Goal: Information Seeking & Learning: Learn about a topic

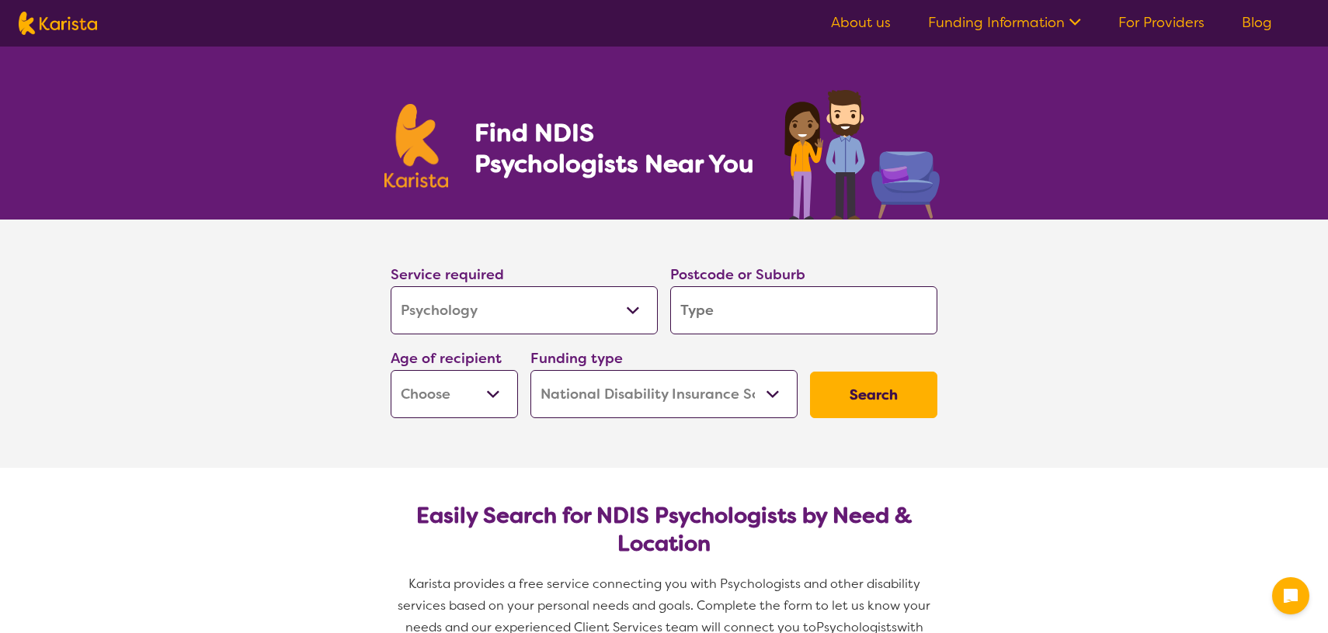
select select "Psychology"
select select "NDIS"
select select "Psychology"
select select "NDIS"
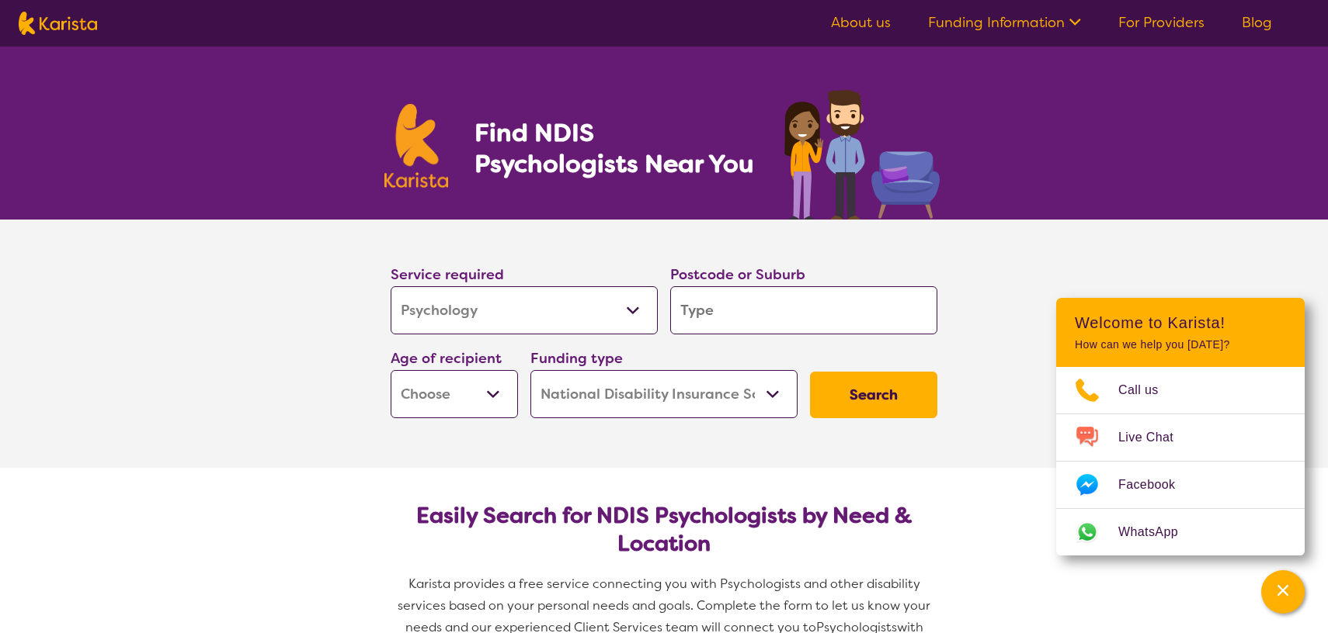
click at [715, 307] on input "search" at bounding box center [803, 310] width 267 height 48
type input "4"
type input "40"
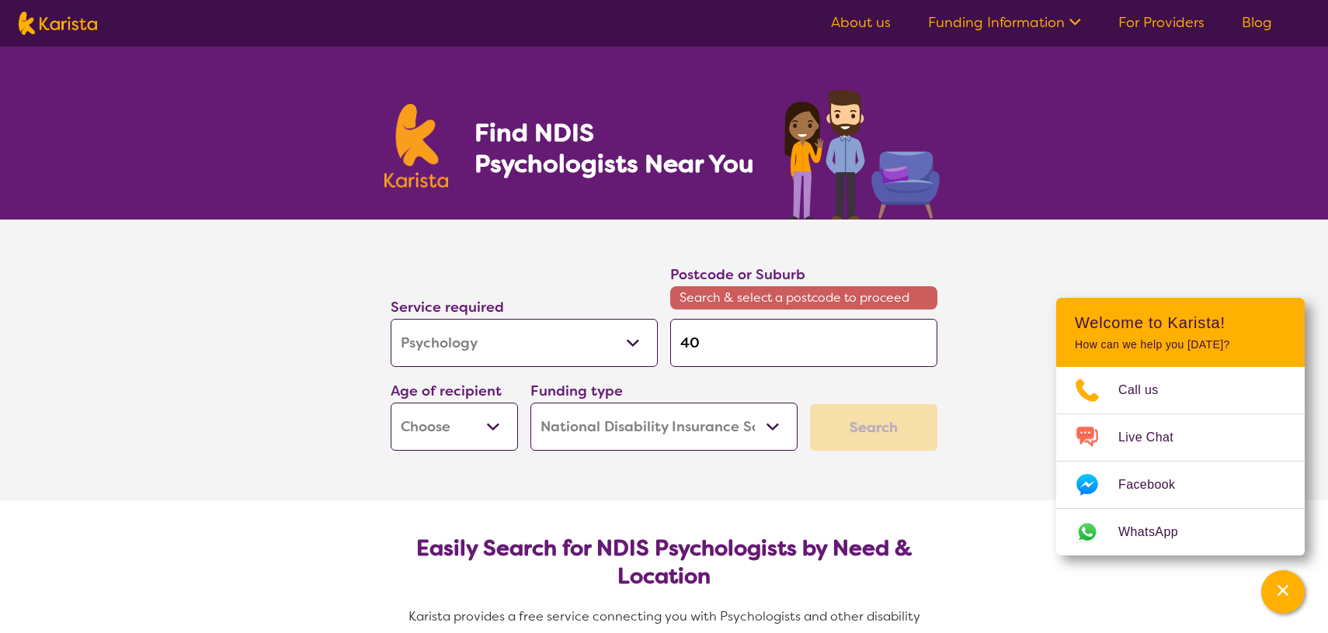
type input "403"
type input "4034"
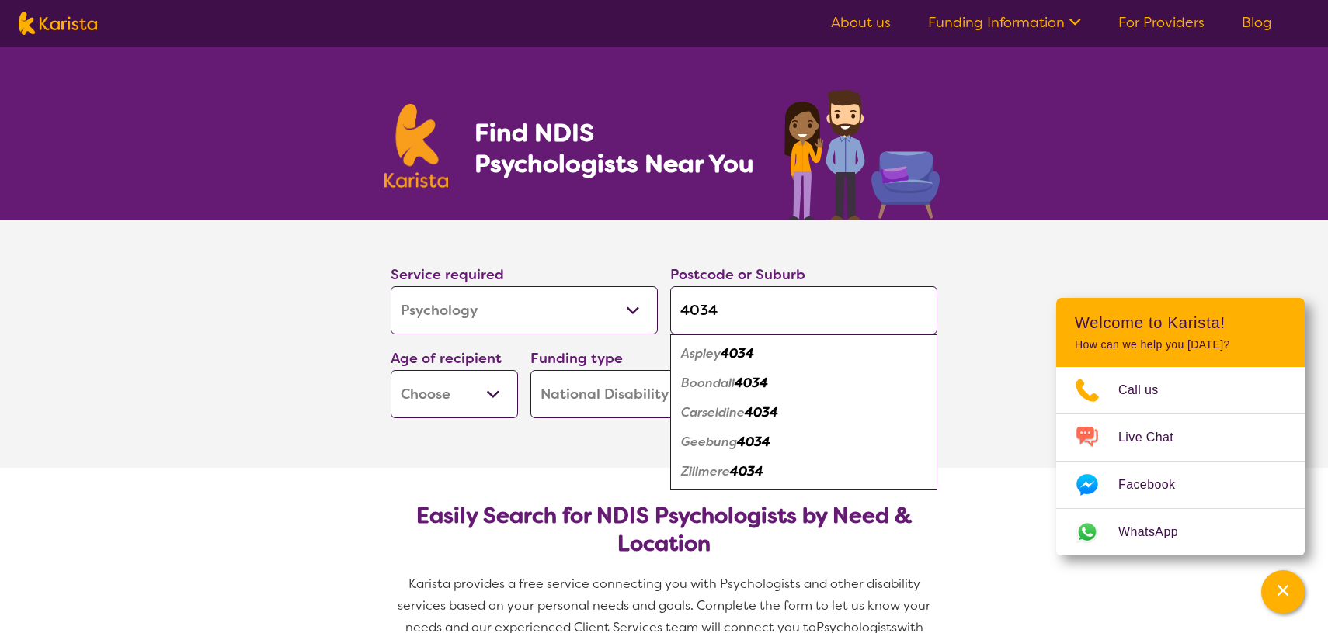
type input "4034"
click at [691, 355] on em "Aspley" at bounding box center [701, 353] width 40 height 16
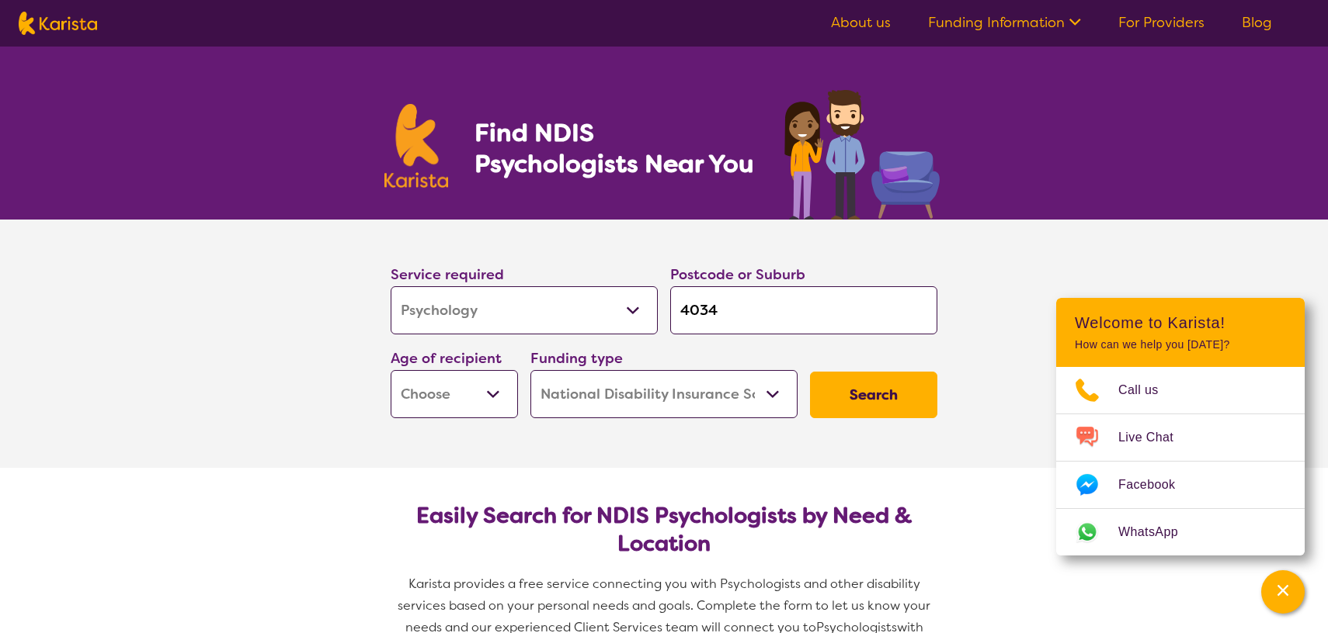
click at [462, 406] on select "Early Childhood - 0 to 9 Child - 10 to 11 Adolescent - 12 to 17 Adult - 18 to 6…" at bounding box center [453, 394] width 127 height 48
select select "EC"
click at [603, 406] on select "Home Care Package (HCP) National Disability Insurance Scheme (NDIS) I don't know" at bounding box center [663, 394] width 267 height 48
click at [559, 310] on select "Allied Health Assistant Assessment ([MEDICAL_DATA] or [MEDICAL_DATA]) Behaviour…" at bounding box center [523, 310] width 267 height 48
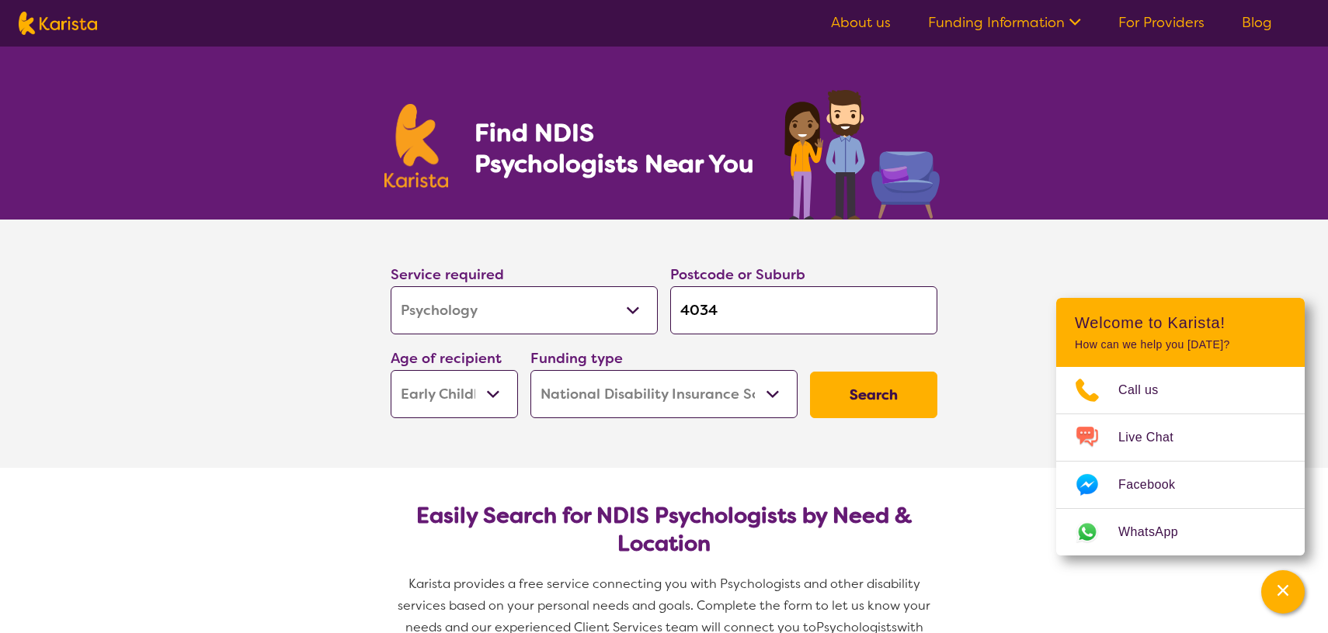
click at [833, 392] on button "Search" at bounding box center [873, 395] width 127 height 47
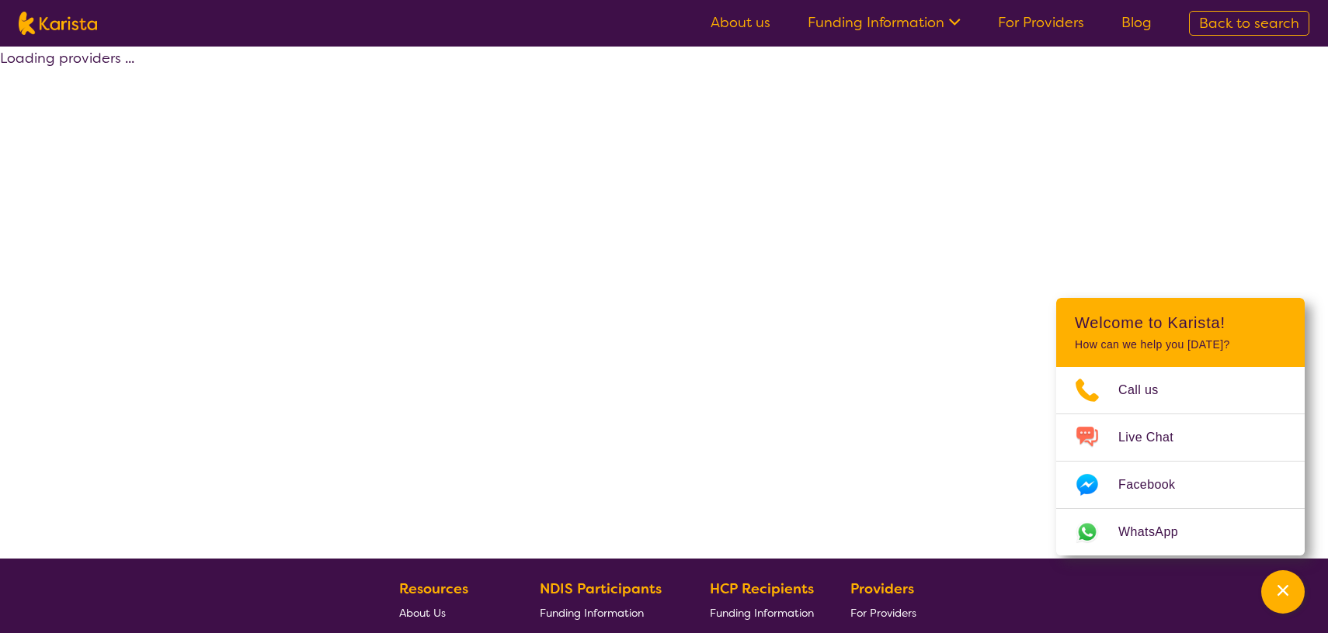
select select "by_score"
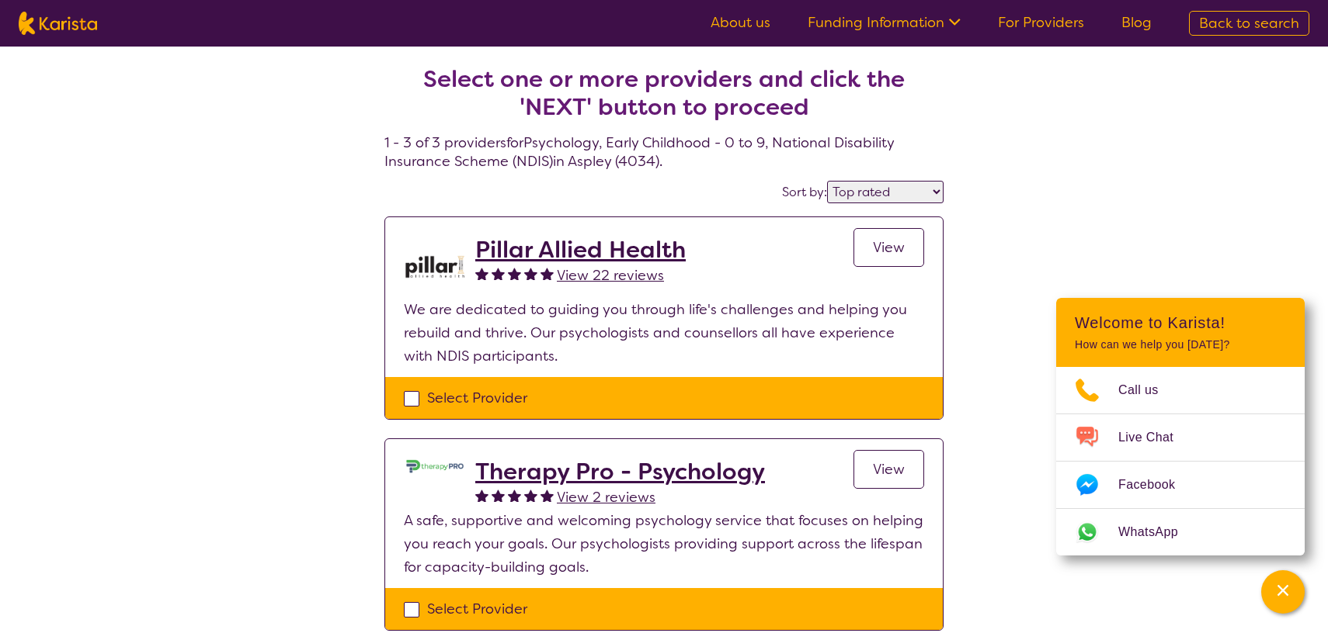
click at [950, 28] on icon at bounding box center [952, 20] width 16 height 16
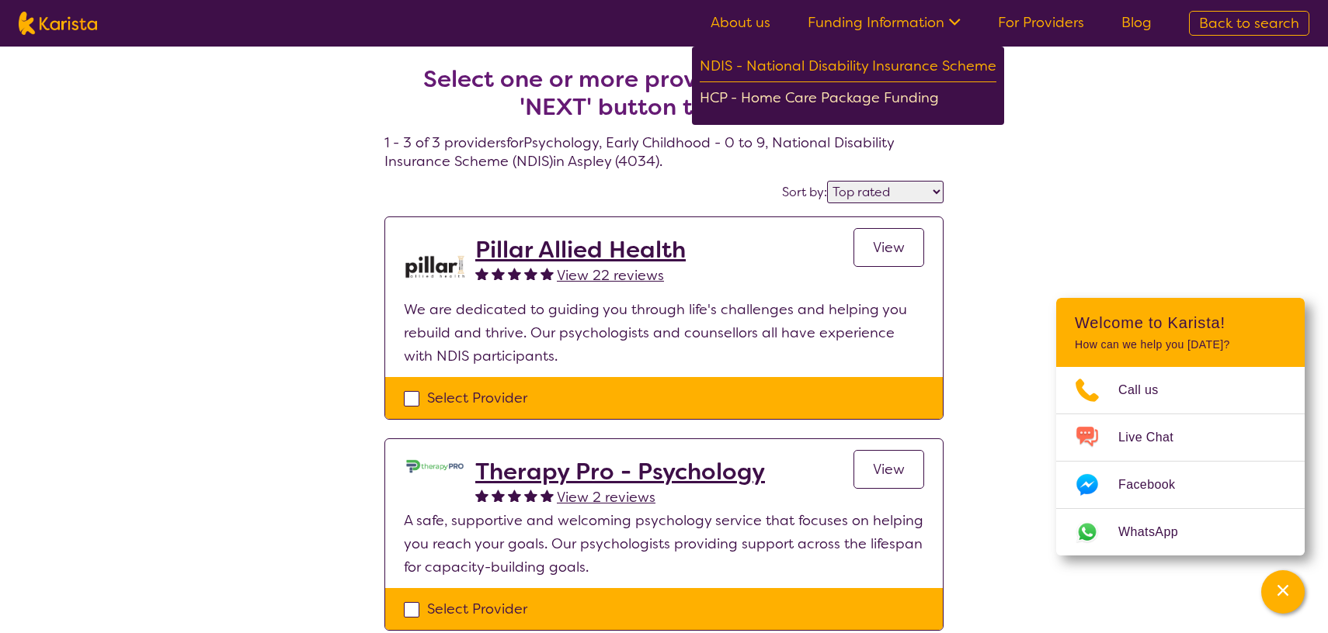
click at [925, 88] on div "HCP - Home Care Package Funding" at bounding box center [847, 99] width 297 height 27
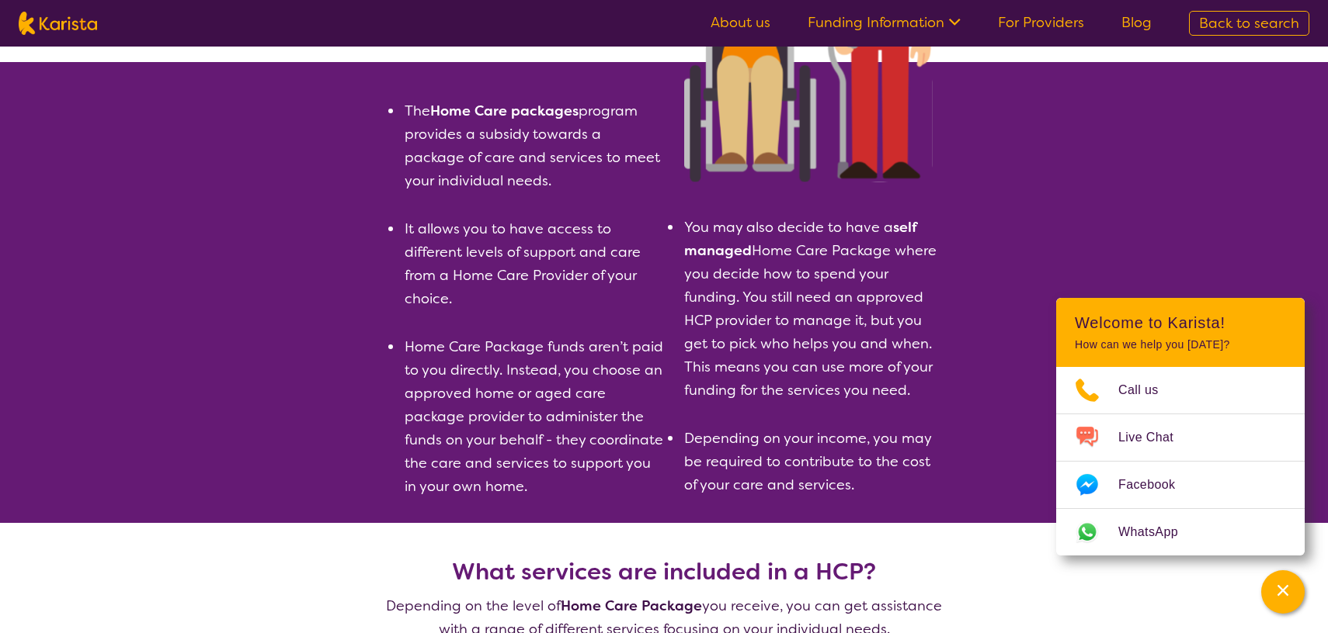
scroll to position [217, 0]
